Goal: Obtain resource: Download file/media

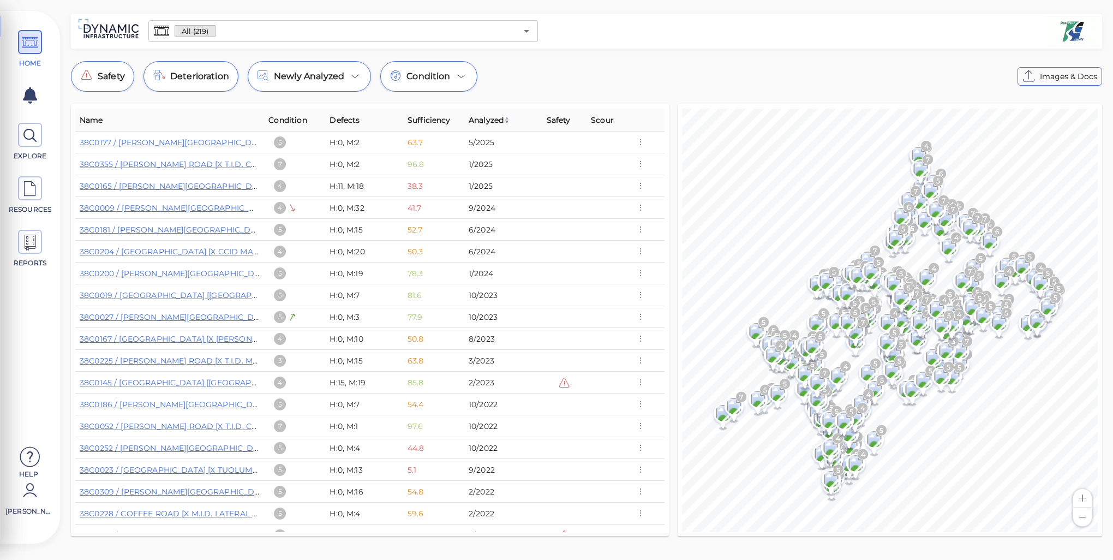
click at [643, 56] on div "All (219) ​ Safety Deterioration Newly Analyzed Condition Images & Docs Name Co…" at bounding box center [586, 278] width 1053 height 529
click at [34, 510] on span "[PERSON_NAME]" at bounding box center [28, 511] width 46 height 10
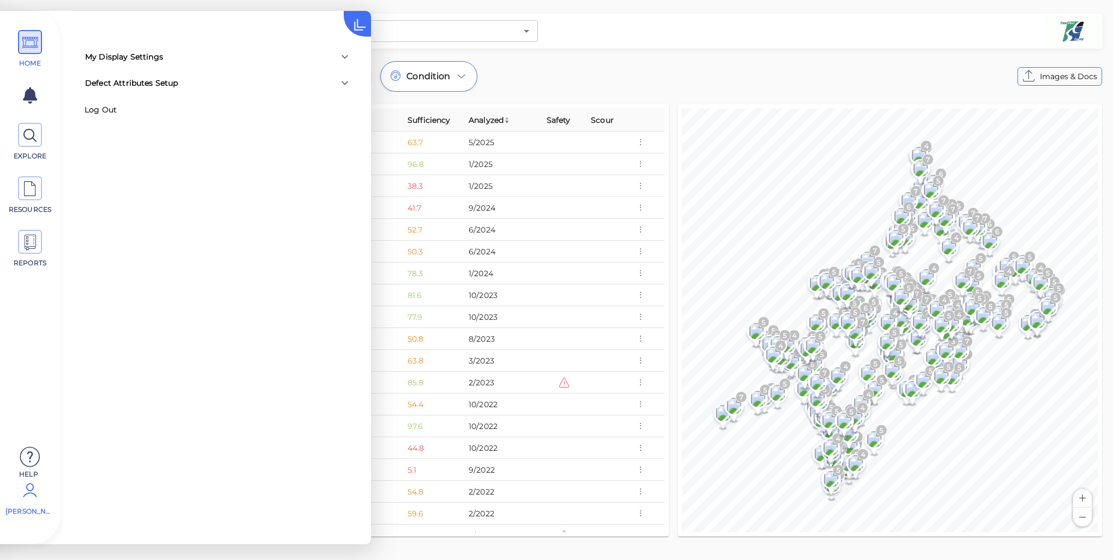
click at [206, 318] on div "My Display Settings Hide defect labels Show label measurements Show only defect…" at bounding box center [185, 277] width 371 height 533
click at [266, 58] on div "My Display Settings" at bounding box center [208, 56] width 247 height 11
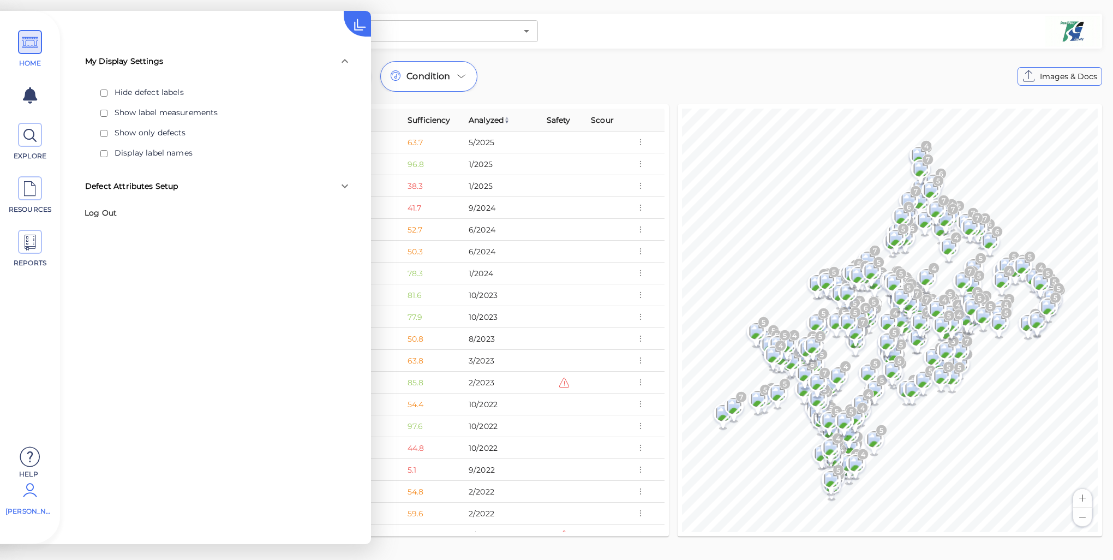
click at [266, 58] on div "My Display Settings" at bounding box center [208, 61] width 247 height 11
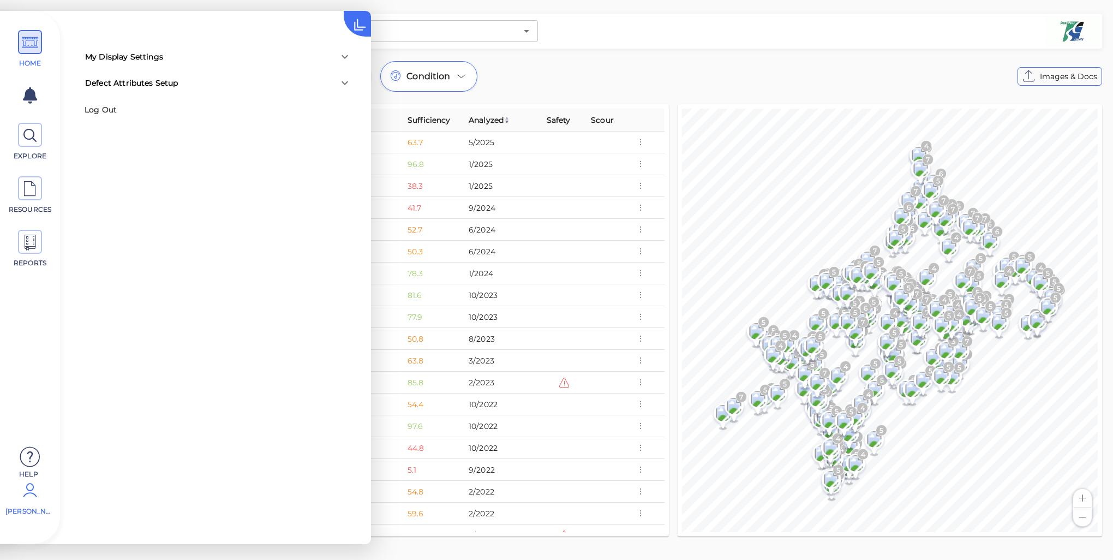
click at [246, 84] on div "Defect Attributes Setup" at bounding box center [208, 82] width 247 height 11
click at [246, 84] on div "Defect Attributes Setup" at bounding box center [208, 87] width 247 height 11
click at [34, 187] on icon at bounding box center [30, 189] width 16 height 25
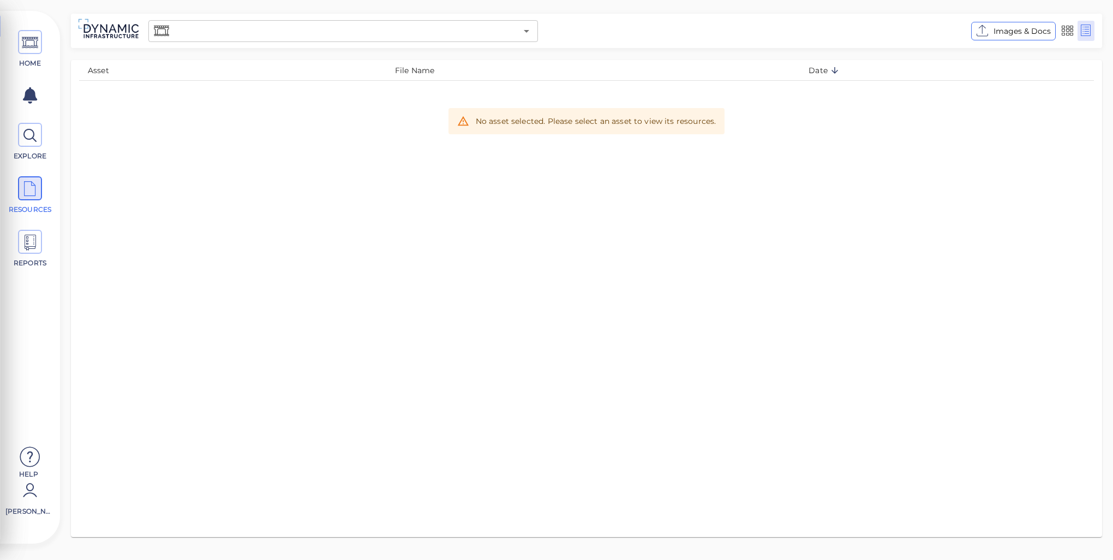
click at [449, 149] on div "Asset File Name Date No asset selected. Please select an asset to view its reso…" at bounding box center [586, 298] width 1031 height 477
click at [30, 137] on icon at bounding box center [30, 135] width 16 height 25
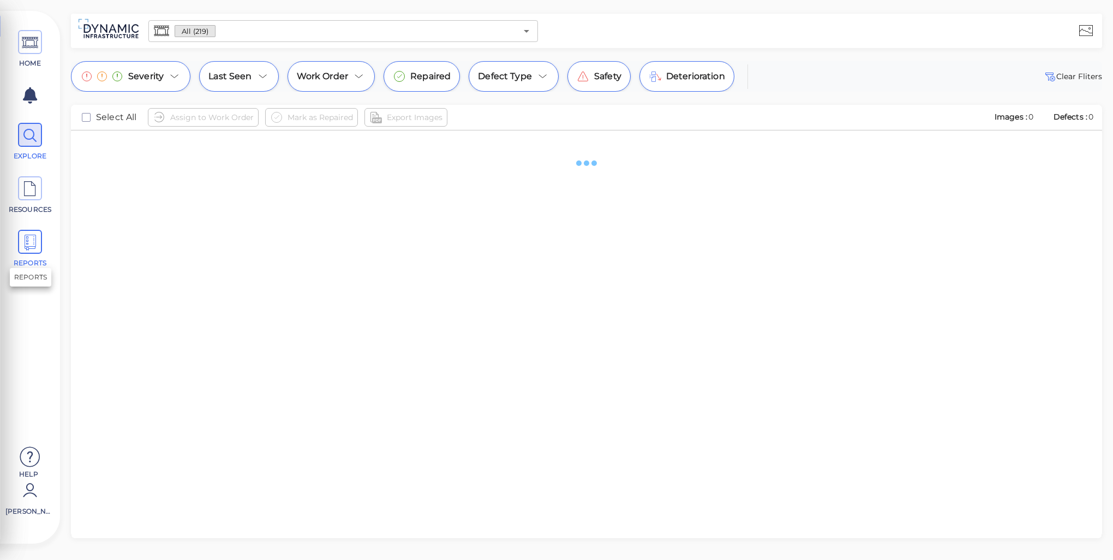
click at [31, 246] on icon at bounding box center [30, 242] width 16 height 25
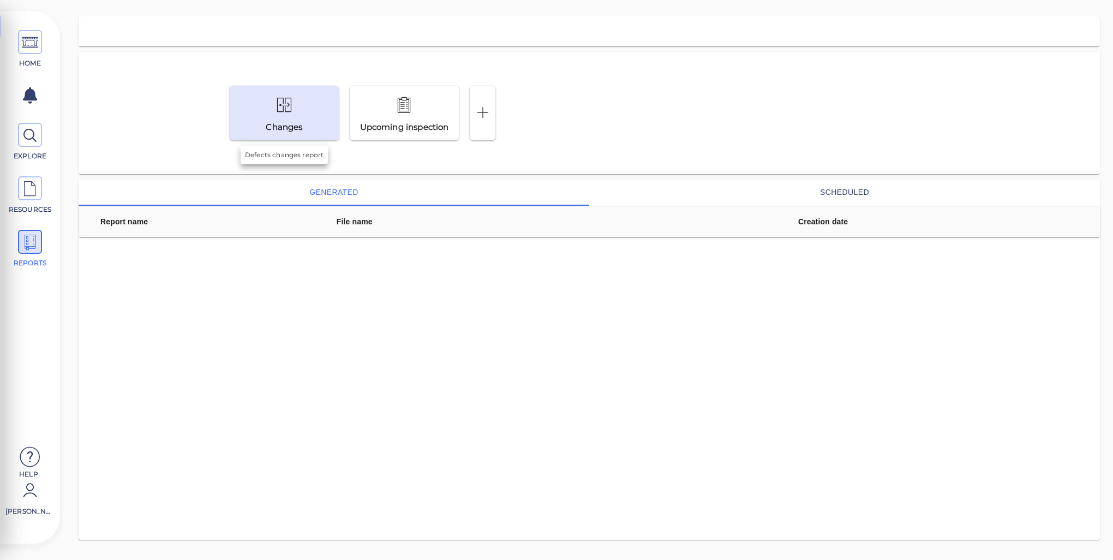
click at [302, 117] on div at bounding box center [284, 106] width 53 height 26
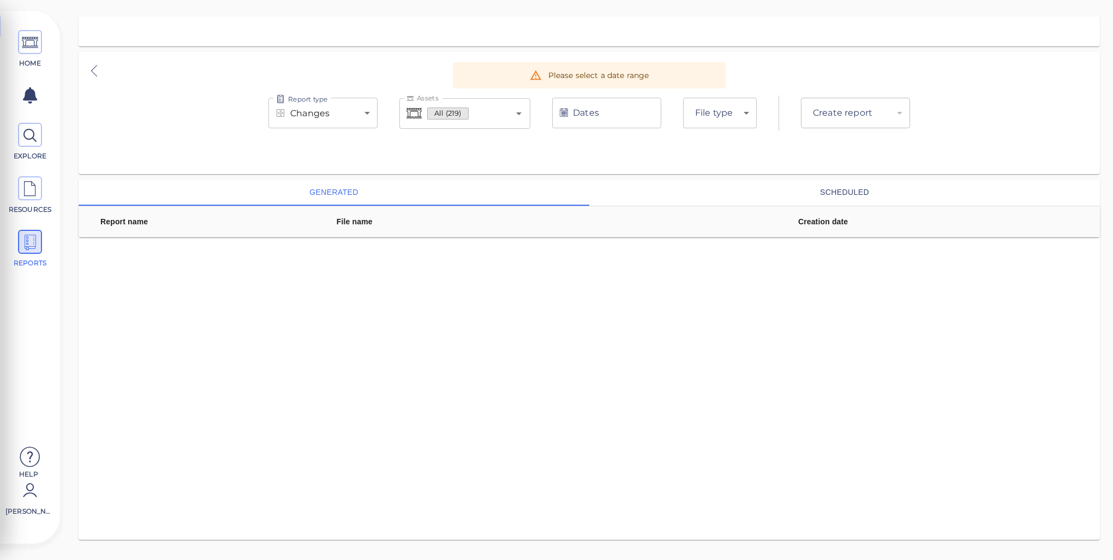
type input "pdf"
click at [725, 0] on body "This app is not optimized for mobile screens. Please access using a desktop or …" at bounding box center [556, 0] width 1113 height 0
click at [731, 200] on ul "PDF XLSX CSV" at bounding box center [720, 187] width 74 height 118
click at [852, 156] on div at bounding box center [556, 280] width 1113 height 560
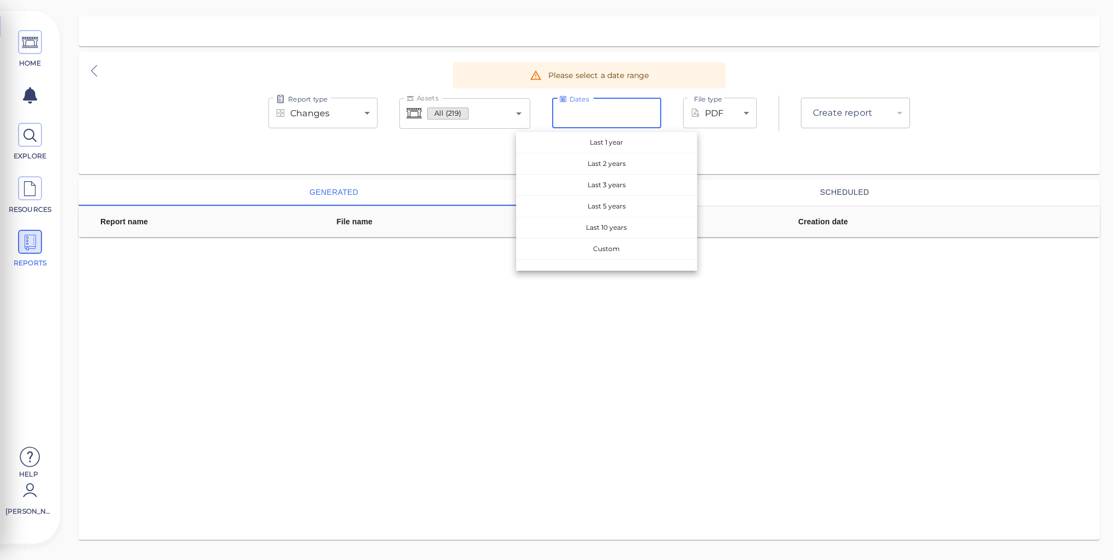
click at [585, 115] on input "Dates" at bounding box center [606, 113] width 109 height 31
click at [624, 204] on span "Last 5 years" at bounding box center [606, 206] width 181 height 21
type input "[DATE] - [DATE]"
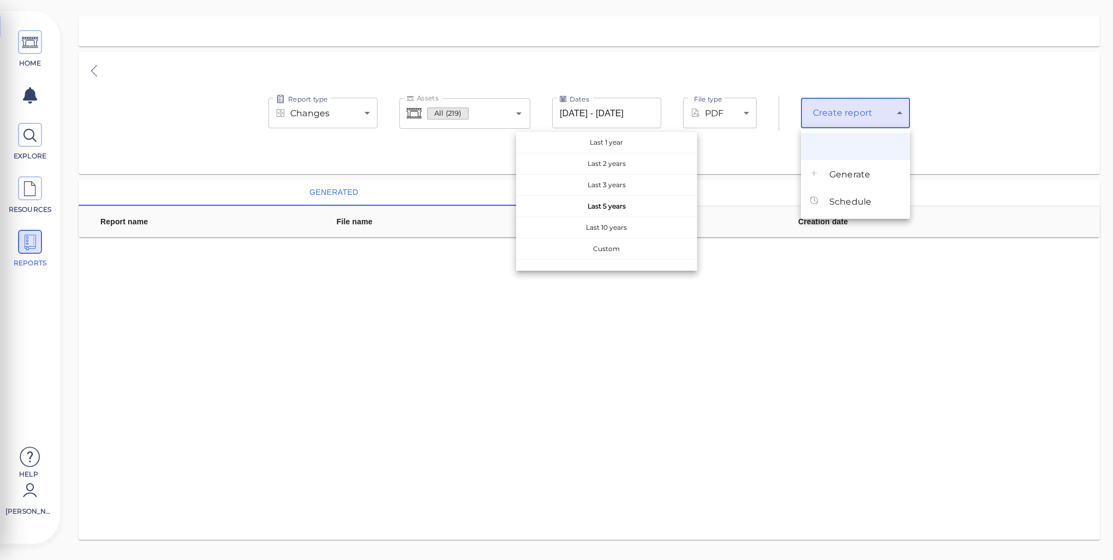
drag, startPoint x: 849, startPoint y: 112, endPoint x: 738, endPoint y: 120, distance: 111.6
click at [786, 0] on body "This app is not optimized for mobile screens. Please access using a desktop or …" at bounding box center [556, 0] width 1113 height 0
click at [738, 119] on div at bounding box center [556, 280] width 1113 height 560
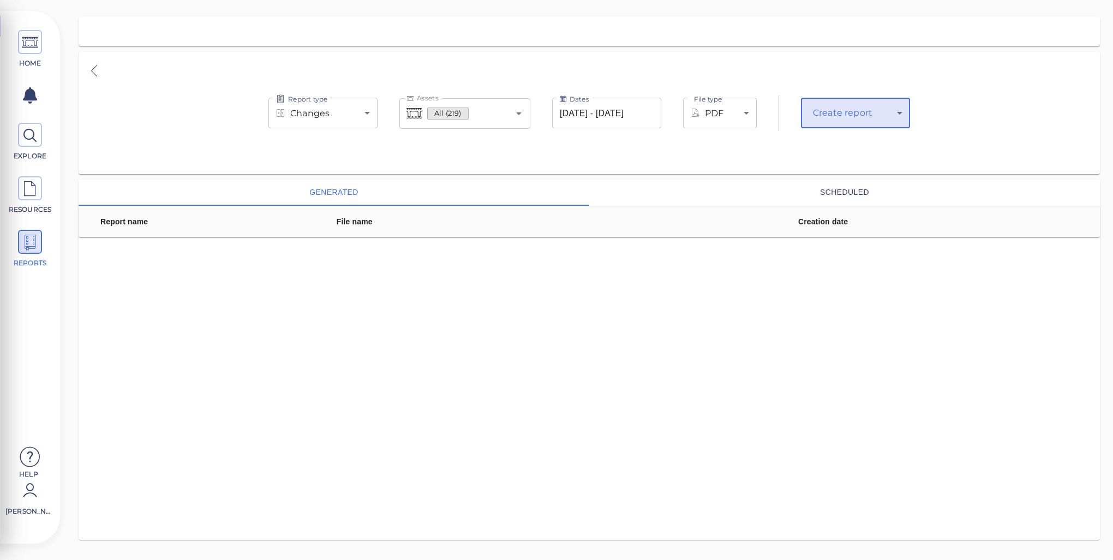
click at [714, 0] on body "This app is not optimized for mobile screens. Please access using a desktop or …" at bounding box center [556, 0] width 1113 height 0
drag, startPoint x: 779, startPoint y: 147, endPoint x: 797, endPoint y: 139, distance: 19.8
click at [784, 144] on div at bounding box center [556, 280] width 1113 height 560
click at [897, 0] on body "This app is not optimized for mobile screens. Please access using a desktop or …" at bounding box center [556, 0] width 1113 height 0
click at [900, 112] on div at bounding box center [556, 280] width 1113 height 560
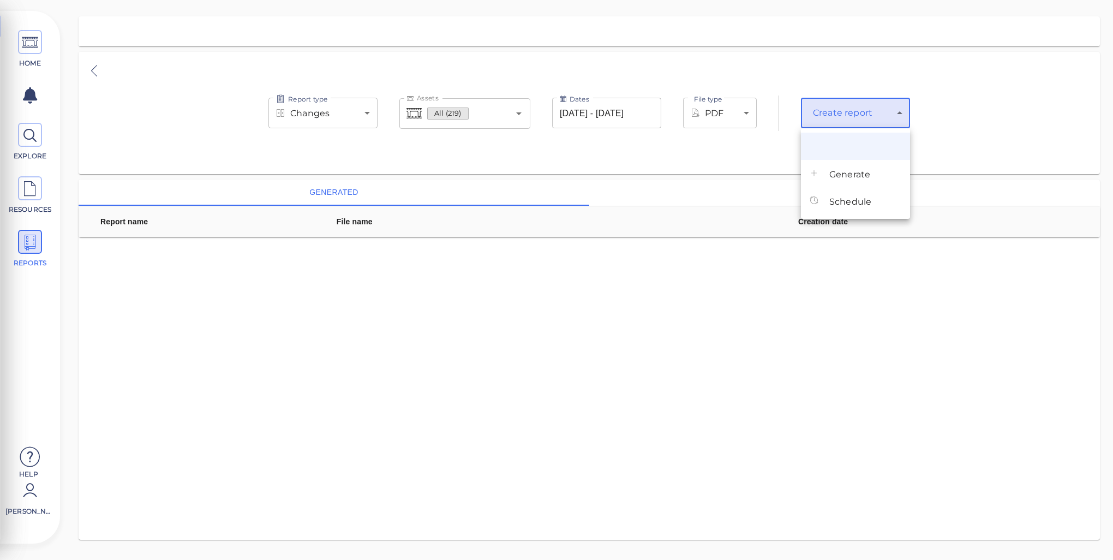
click at [847, 0] on body "This app is not optimized for mobile screens. Please access using a desktop or …" at bounding box center [556, 0] width 1113 height 0
click at [845, 178] on span "Generate" at bounding box center [849, 174] width 41 height 13
